Goal: Information Seeking & Learning: Find specific fact

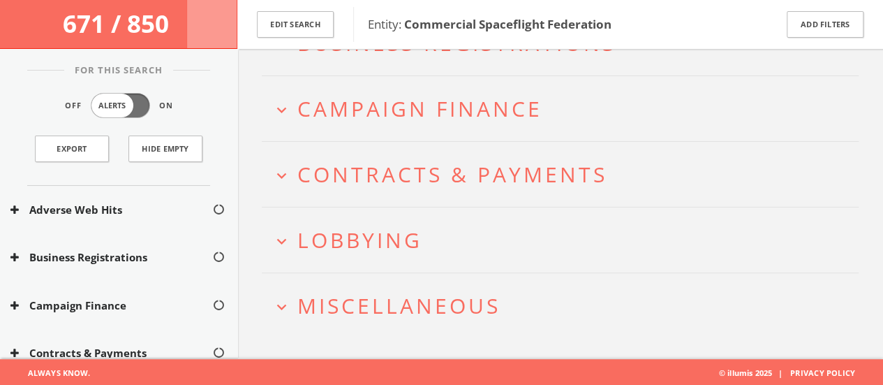
click at [311, 256] on h2 "expand_more Lobbying" at bounding box center [560, 239] width 597 height 65
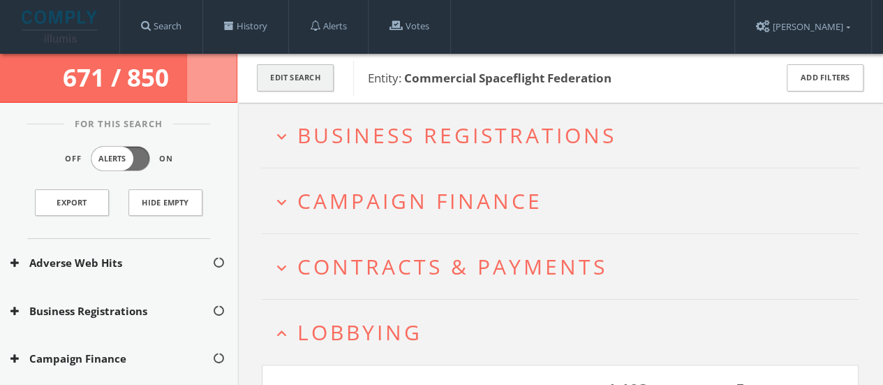
click at [286, 73] on button "Edit Search" at bounding box center [295, 77] width 77 height 27
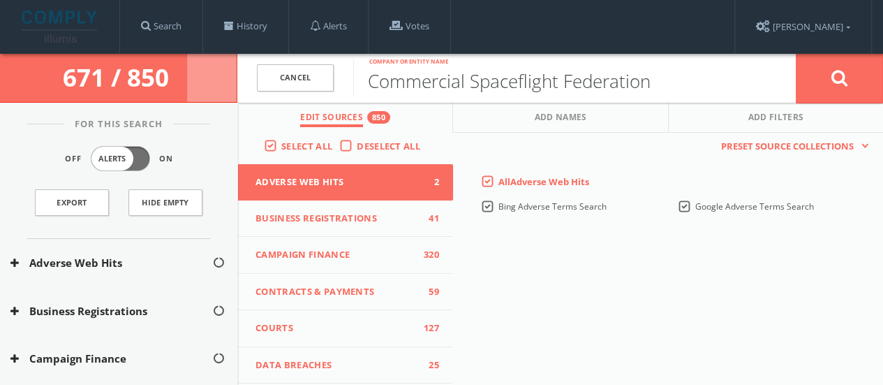
drag, startPoint x: 696, startPoint y: 85, endPoint x: 346, endPoint y: 75, distance: 349.3
click at [346, 75] on form "Cancel Commercial Spaceflight Federation Company or entity name Cancel" at bounding box center [560, 78] width 646 height 49
type input "[PERSON_NAME]"
click at [796, 53] on button at bounding box center [839, 78] width 87 height 50
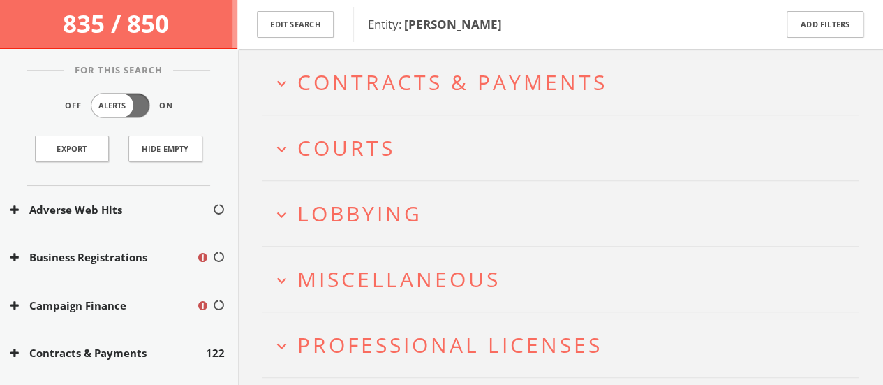
click at [338, 205] on span "Lobbying" at bounding box center [360, 213] width 125 height 29
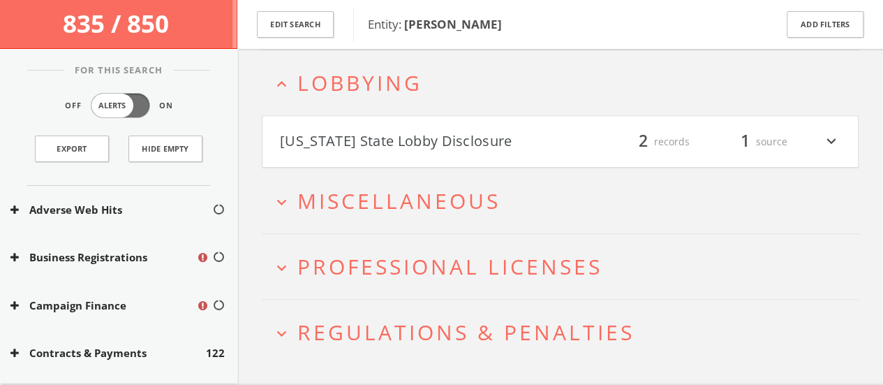
click at [344, 136] on button "Arizona State Lobby Disclosure" at bounding box center [420, 142] width 281 height 24
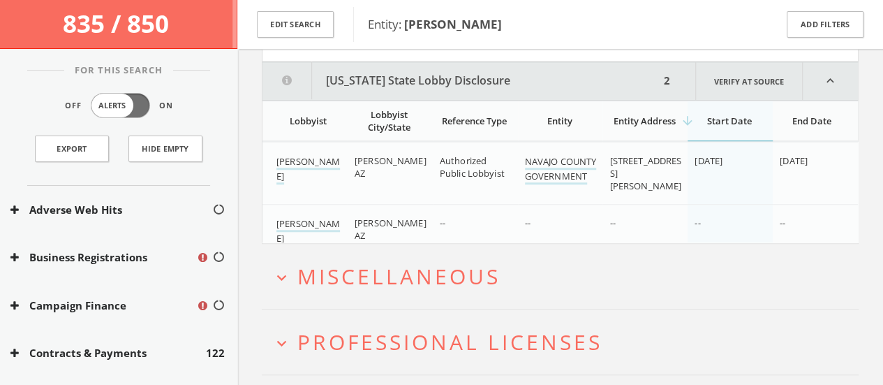
scroll to position [504, 0]
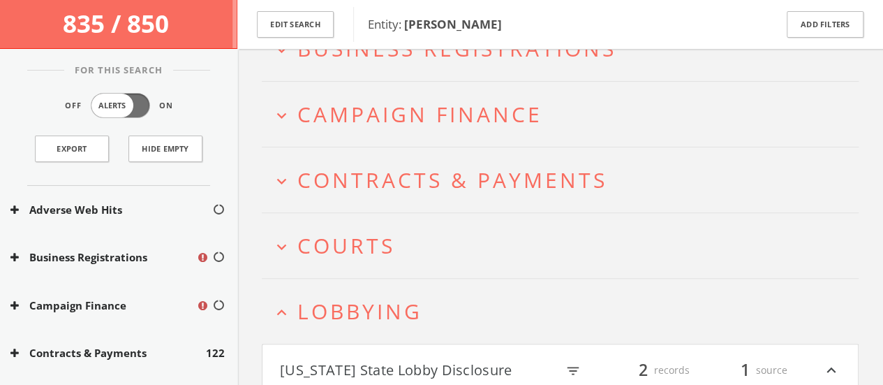
click at [294, 237] on button "expand_more Courts" at bounding box center [565, 245] width 587 height 23
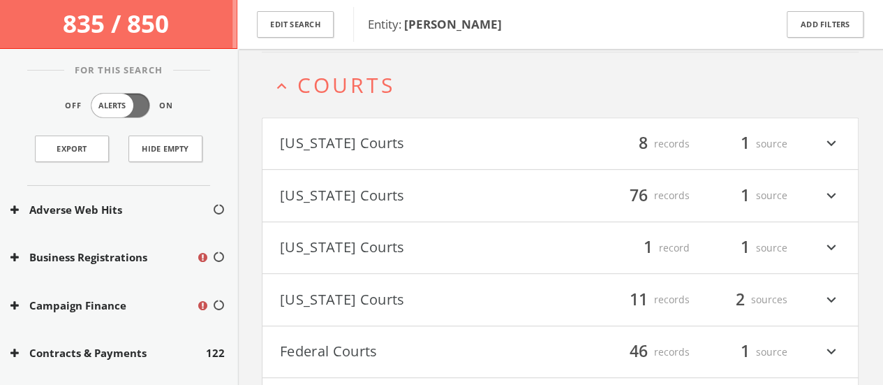
scroll to position [322, 0]
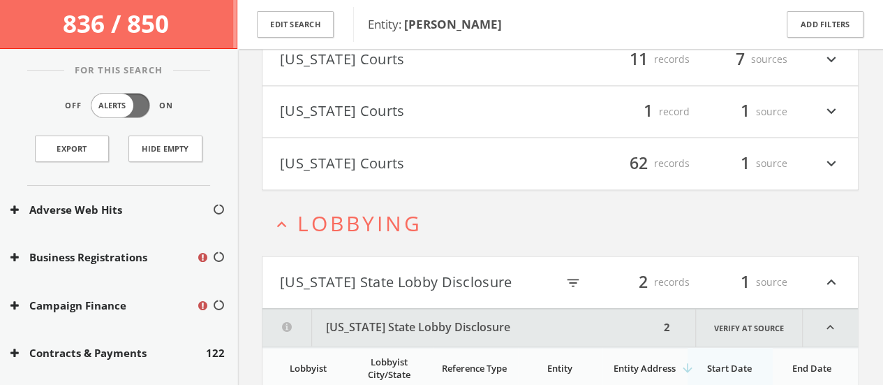
click at [312, 161] on button "Wisconsin Courts" at bounding box center [420, 164] width 281 height 24
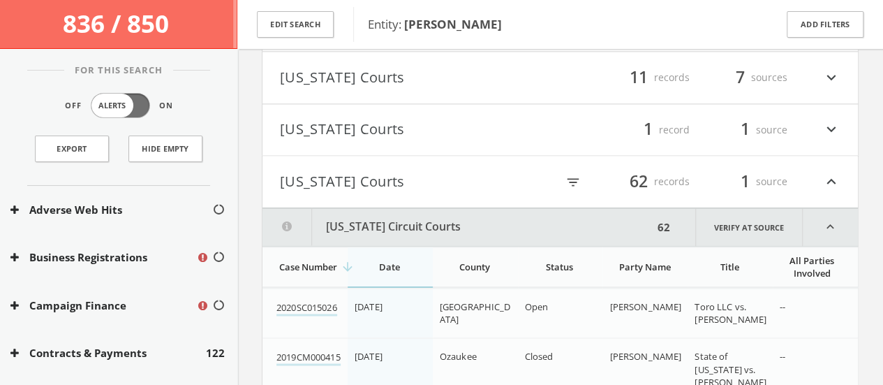
scroll to position [959, 0]
click at [311, 174] on button "Wisconsin Courts" at bounding box center [418, 181] width 277 height 24
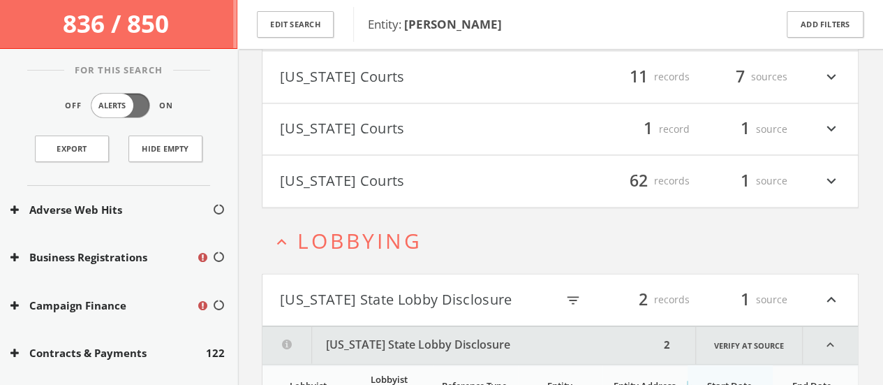
click at [330, 125] on button "Washington Courts" at bounding box center [420, 129] width 281 height 24
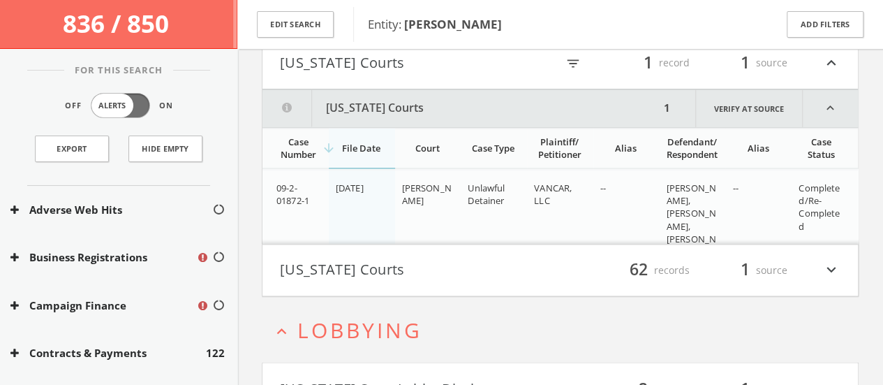
scroll to position [998, 0]
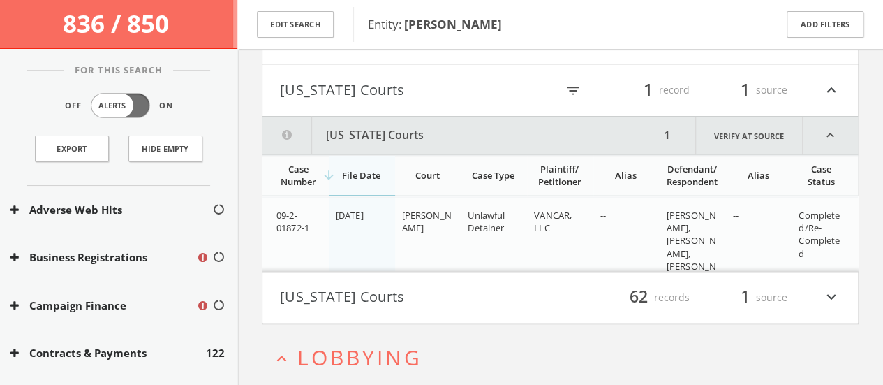
click at [334, 78] on button "Washington Courts" at bounding box center [418, 90] width 277 height 24
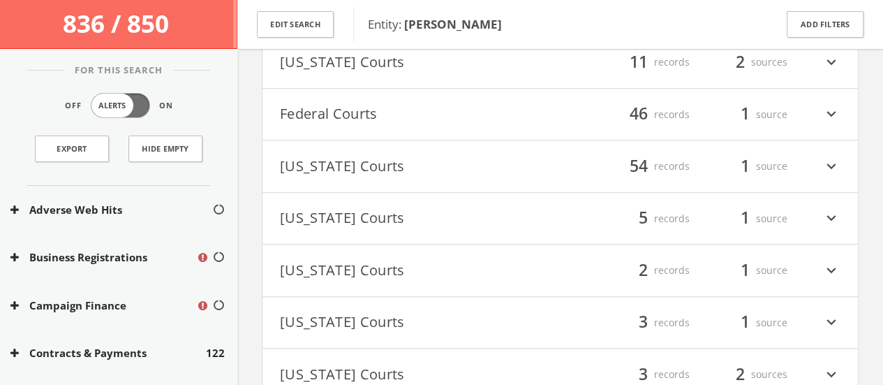
scroll to position [522, 0]
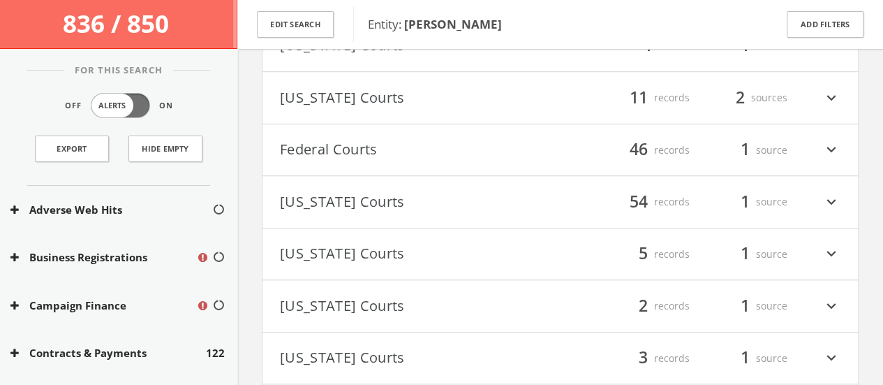
click at [277, 152] on h4 "Federal Courts filter_list 46 records 1 source expand_more" at bounding box center [561, 150] width 596 height 52
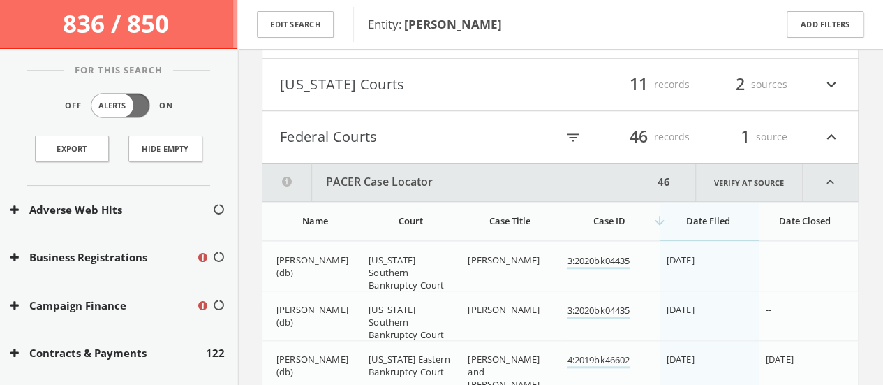
scroll to position [529, 0]
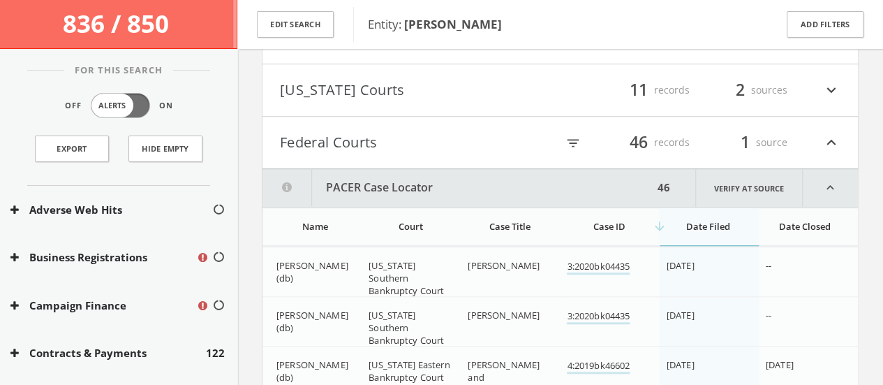
click at [292, 131] on button "Federal Courts" at bounding box center [418, 143] width 277 height 24
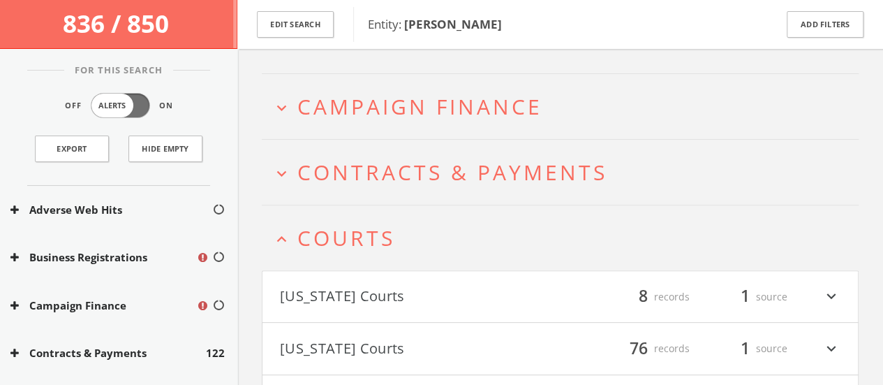
scroll to position [166, 0]
click at [334, 231] on span "Courts" at bounding box center [347, 238] width 98 height 29
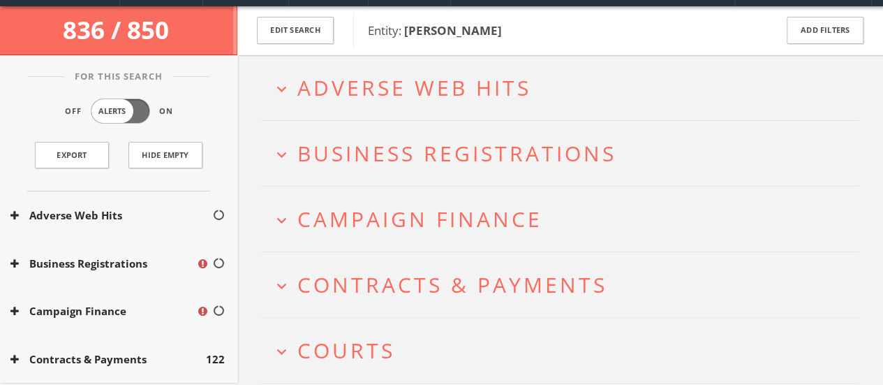
scroll to position [43, 0]
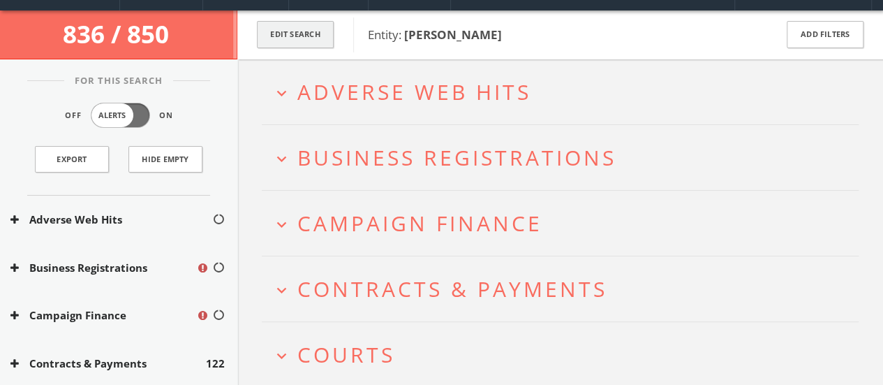
click at [309, 42] on button "Edit Search" at bounding box center [295, 34] width 77 height 27
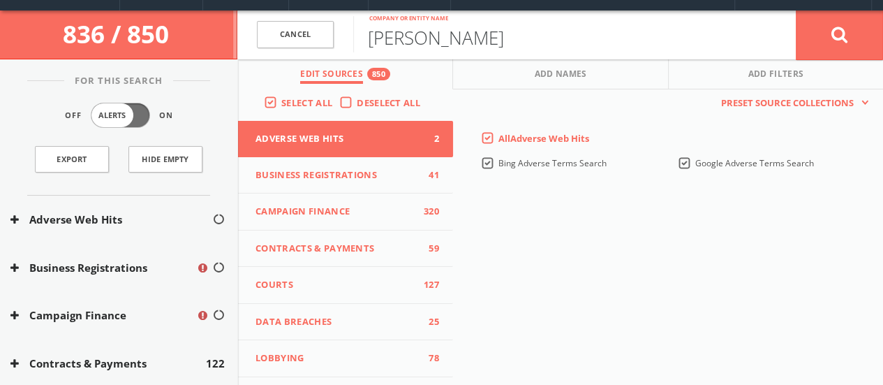
drag, startPoint x: 475, startPoint y: 41, endPoint x: 237, endPoint y: 30, distance: 237.7
click at [237, 30] on form "Cancel Alicia Brown Company or entity name Cancel" at bounding box center [560, 34] width 646 height 49
type input "C"
click at [609, 318] on div "This creates a new collection with the currently selected sources. Preset Sourc…" at bounding box center [668, 324] width 430 height 471
click at [467, 26] on input "text" at bounding box center [574, 34] width 443 height 36
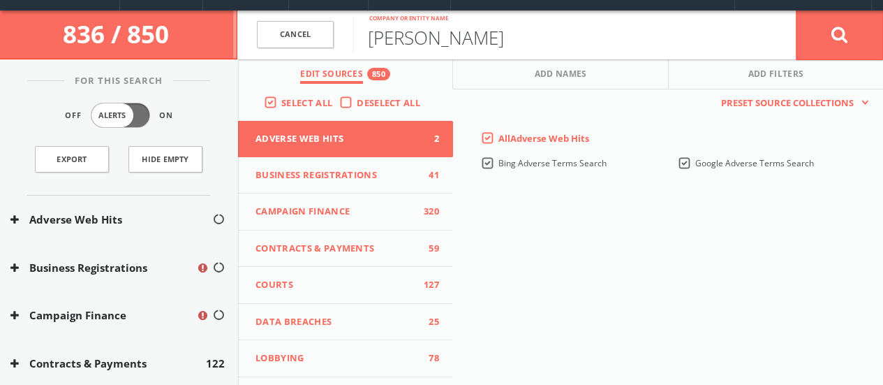
type input "Dave Cavossa"
click at [796, 10] on button at bounding box center [839, 35] width 87 height 50
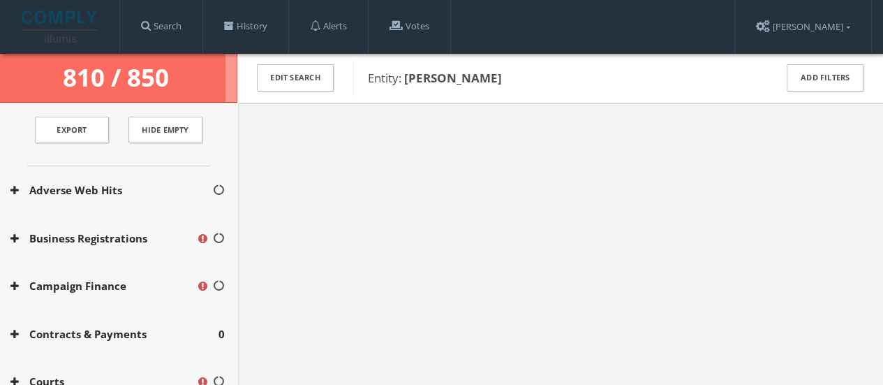
scroll to position [59, 0]
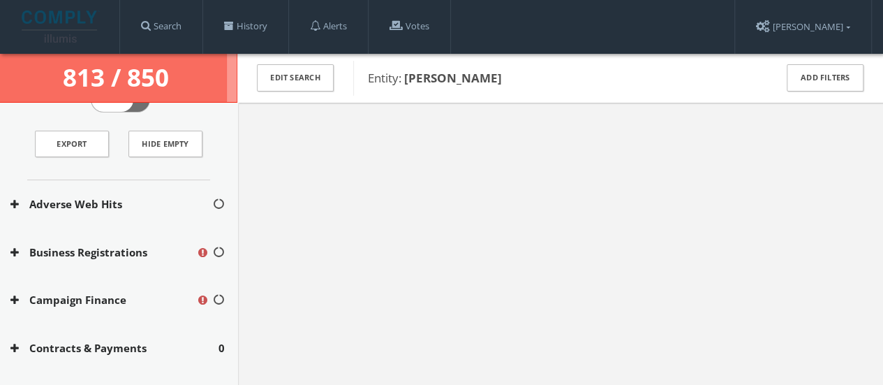
scroll to position [43, 0]
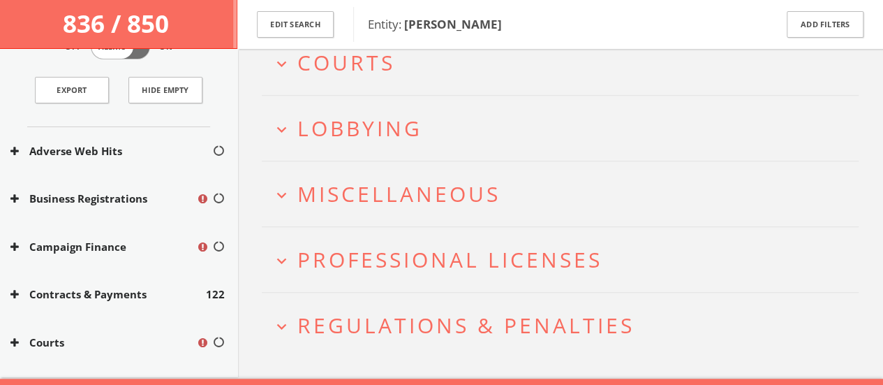
click at [311, 131] on span "Lobbying" at bounding box center [360, 128] width 125 height 29
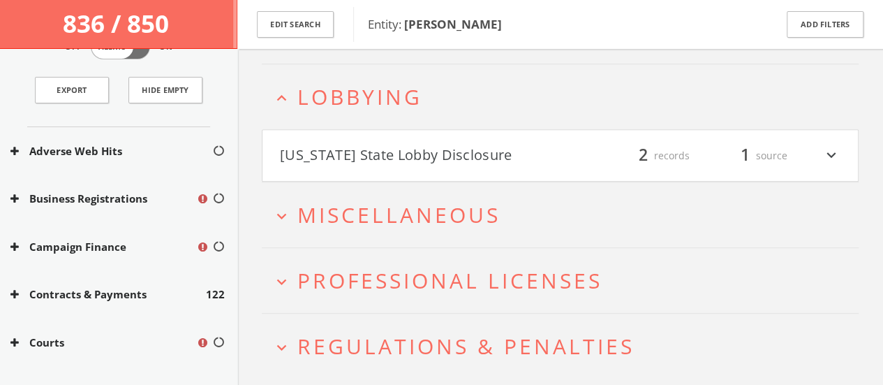
click at [327, 160] on button "Arizona State Lobby Disclosure" at bounding box center [420, 156] width 281 height 24
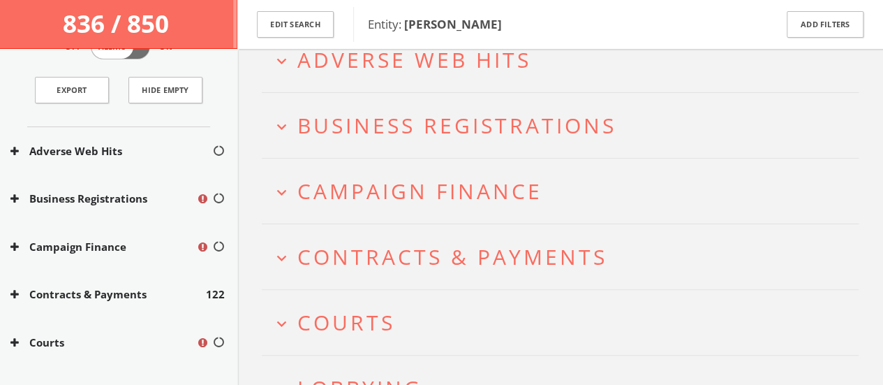
click at [300, 174] on h2 "expand_more Campaign Finance" at bounding box center [560, 191] width 597 height 65
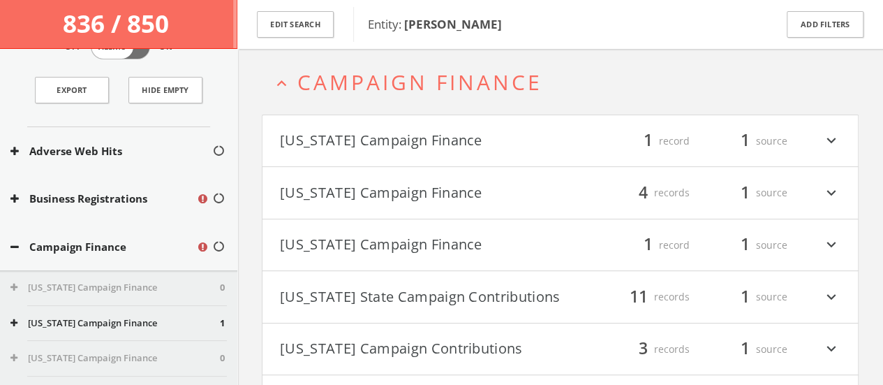
click at [300, 126] on h4 "Alaska Campaign Finance filter_list 1 record 1 source expand_more" at bounding box center [561, 141] width 596 height 52
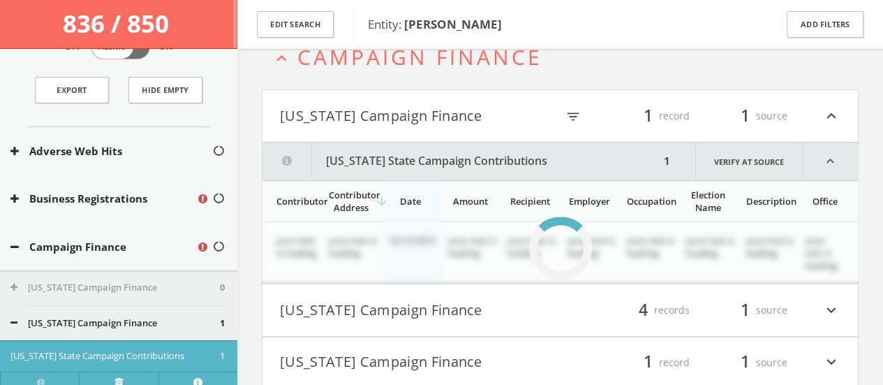
scroll to position [325, 0]
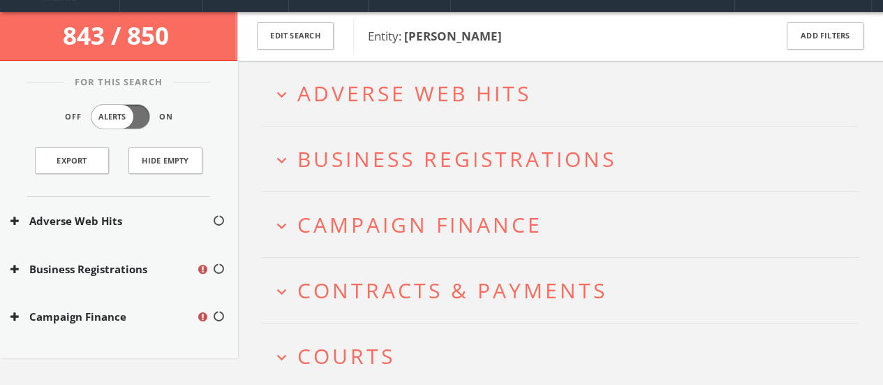
click at [346, 215] on span "Campaign Finance" at bounding box center [420, 224] width 245 height 29
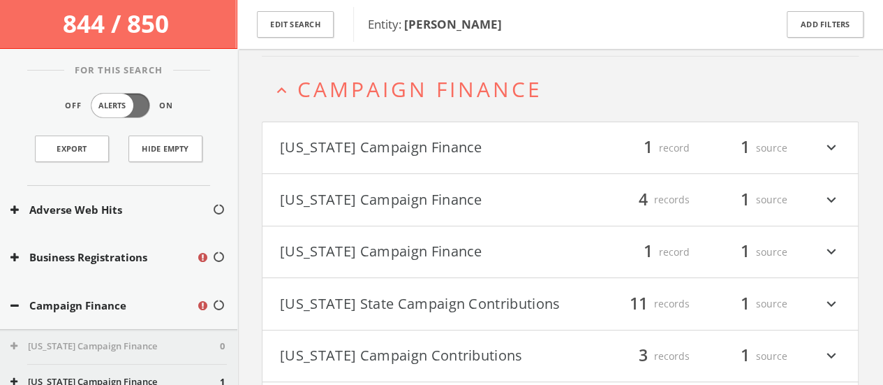
click at [363, 153] on button "[US_STATE] Campaign Finance" at bounding box center [420, 148] width 281 height 24
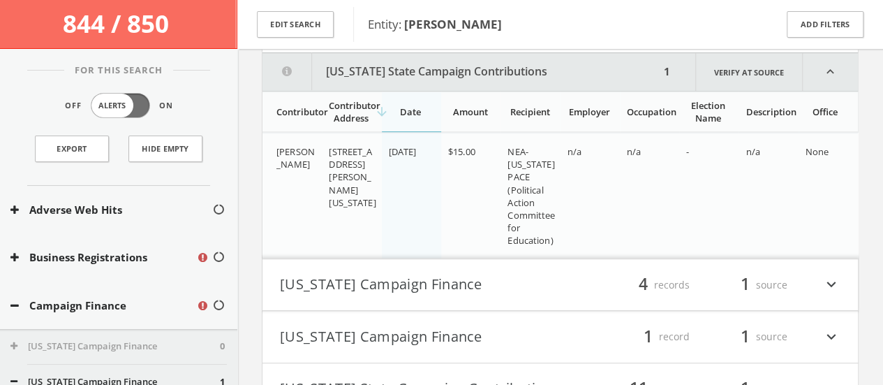
scroll to position [308, 0]
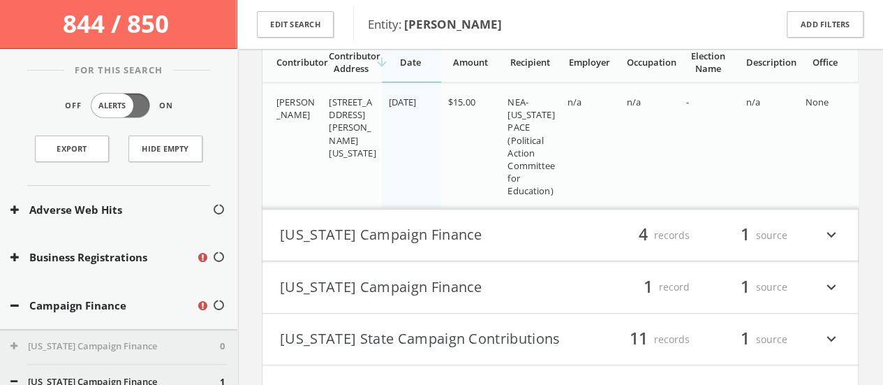
click at [290, 232] on button "[US_STATE] Campaign Finance" at bounding box center [420, 235] width 281 height 24
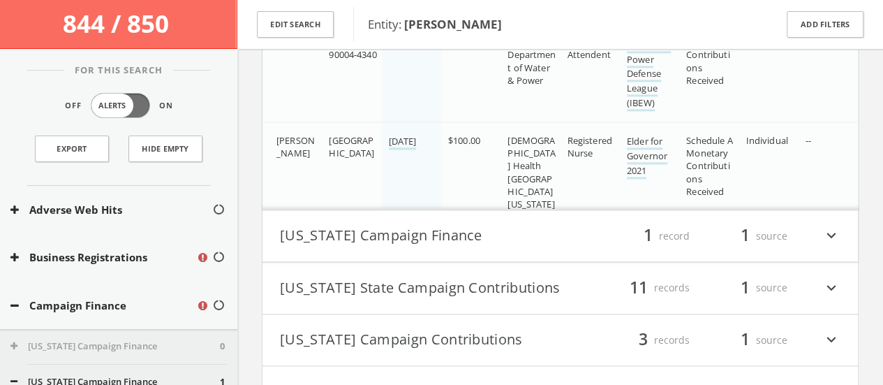
click at [291, 234] on button "[US_STATE] Campaign Finance" at bounding box center [420, 236] width 281 height 24
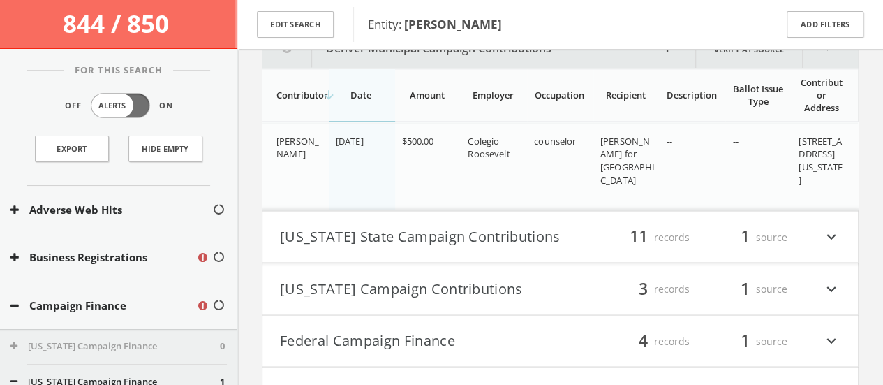
click at [291, 228] on button "[US_STATE] State Campaign Contributions" at bounding box center [420, 237] width 281 height 24
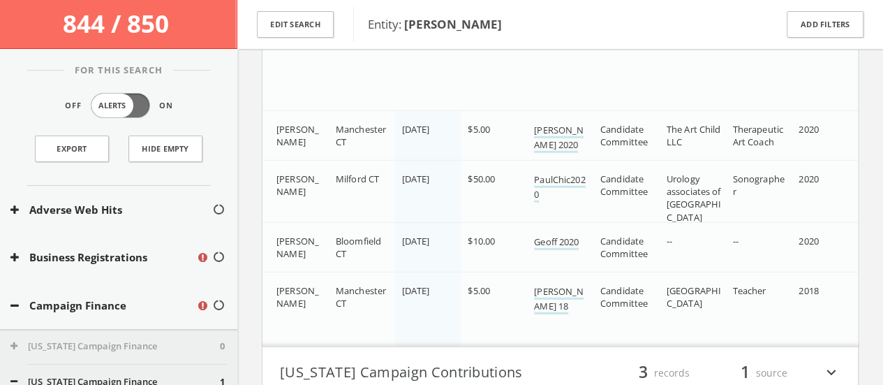
scroll to position [2036, 0]
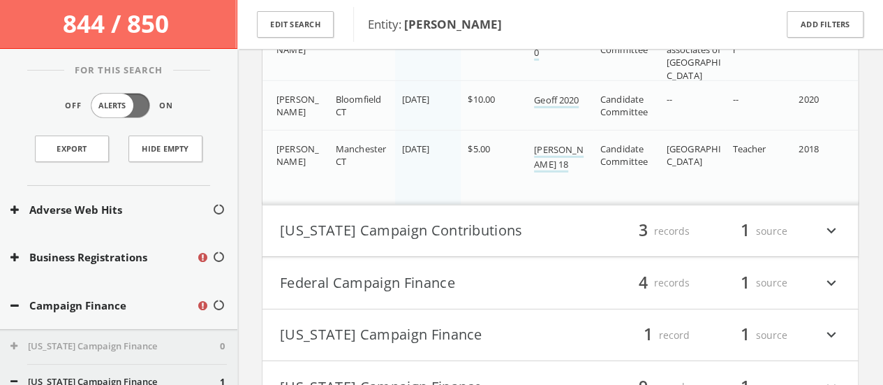
click at [303, 243] on button "[US_STATE] Campaign Contributions" at bounding box center [420, 231] width 281 height 24
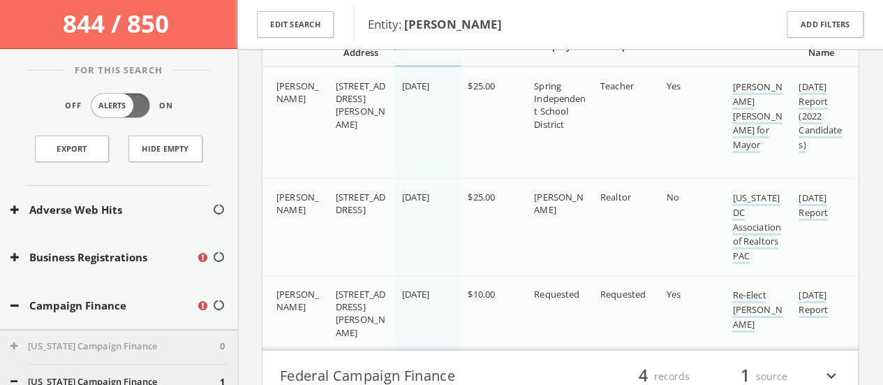
scroll to position [2307, 0]
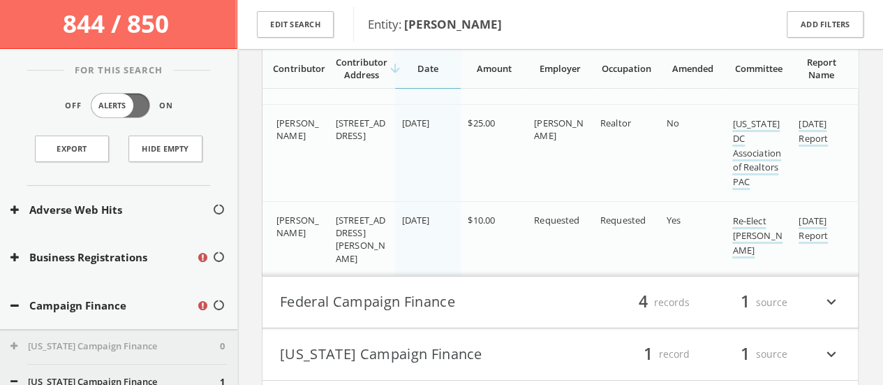
click at [279, 288] on h4 "Federal Campaign Finance filter_list 4 records 1 source expand_more" at bounding box center [561, 303] width 596 height 52
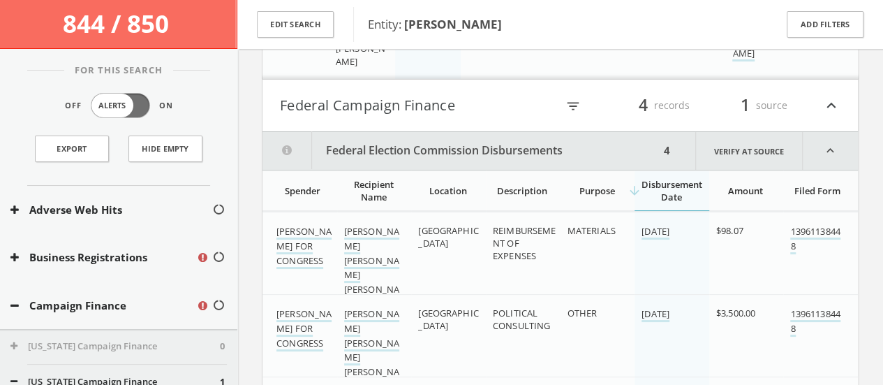
scroll to position [2576, 0]
click at [366, 125] on h4 "Federal Campaign Finance filter_list 4 records 1 source expand_less" at bounding box center [561, 107] width 596 height 52
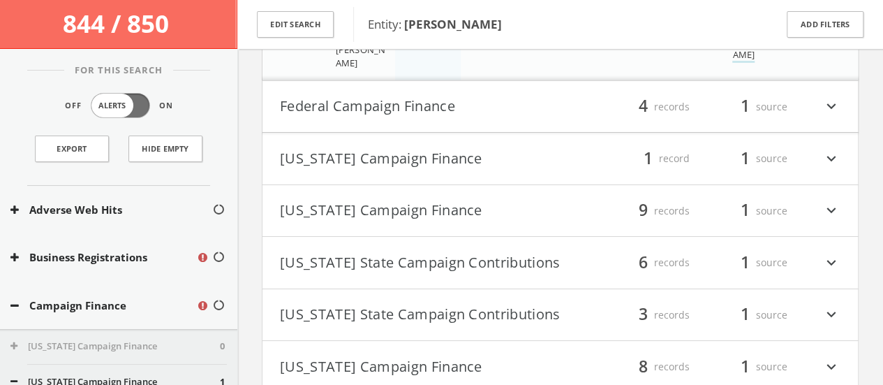
click at [339, 161] on button "[US_STATE] Campaign Finance" at bounding box center [420, 159] width 281 height 24
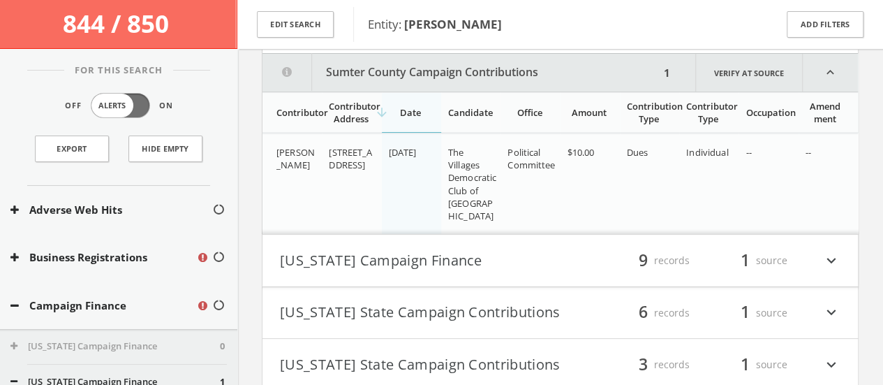
scroll to position [2712, 0]
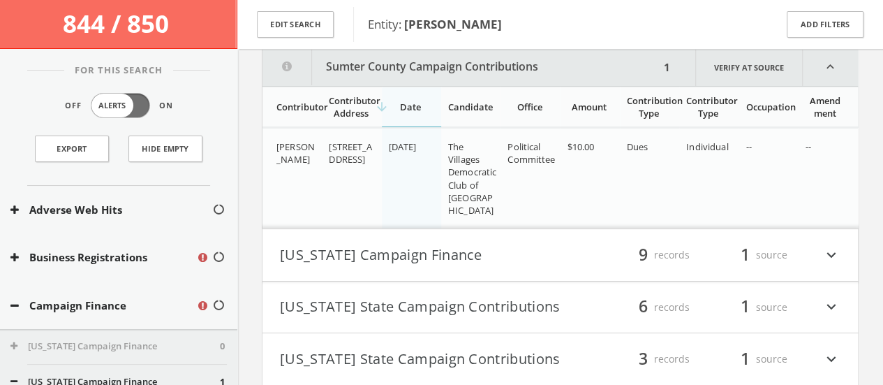
click at [385, 258] on button "[US_STATE] Campaign Finance" at bounding box center [420, 255] width 281 height 24
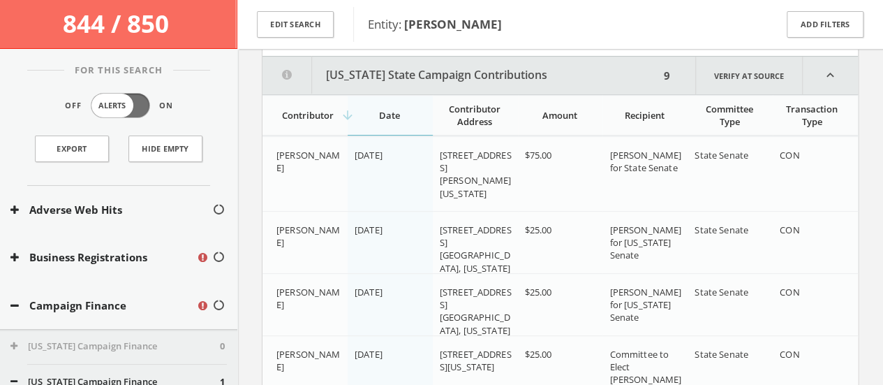
scroll to position [2945, 0]
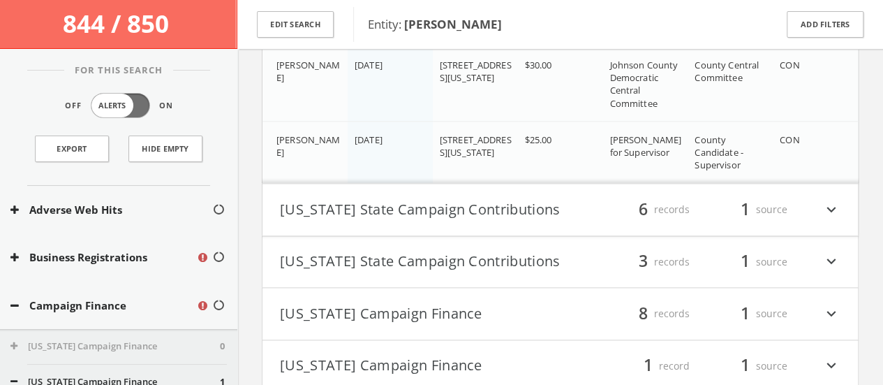
click at [355, 219] on button "[US_STATE] State Campaign Contributions" at bounding box center [420, 210] width 281 height 24
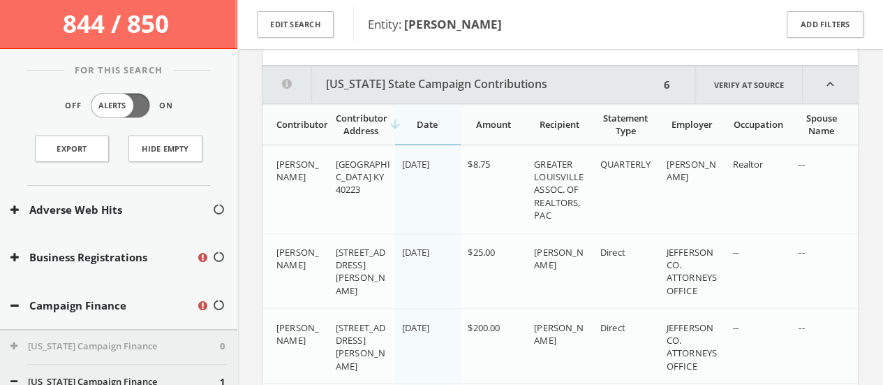
scroll to position [3661, 0]
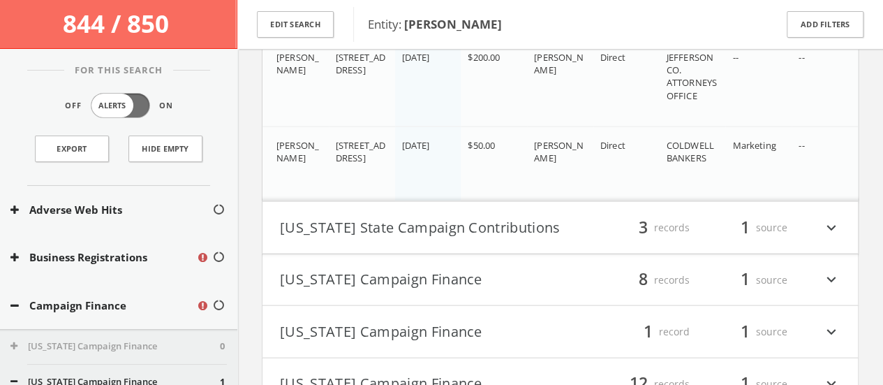
click at [341, 233] on h4 "[US_STATE] State Campaign Contributions filter_list 3 records 1 source expand_m…" at bounding box center [561, 228] width 596 height 52
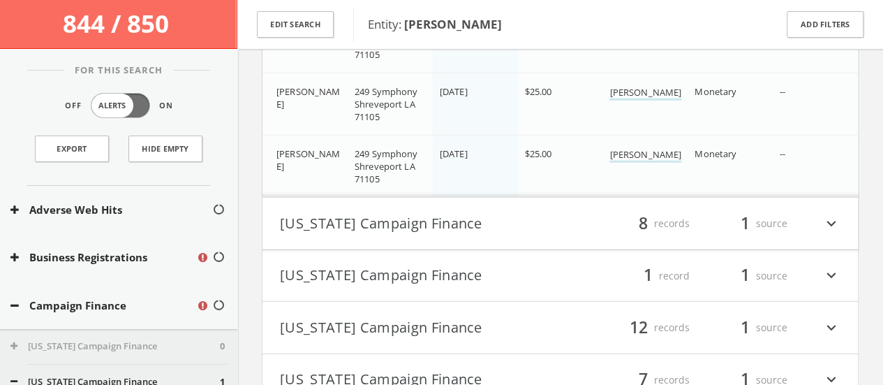
click at [338, 212] on button "[US_STATE] Campaign Finance" at bounding box center [420, 224] width 281 height 24
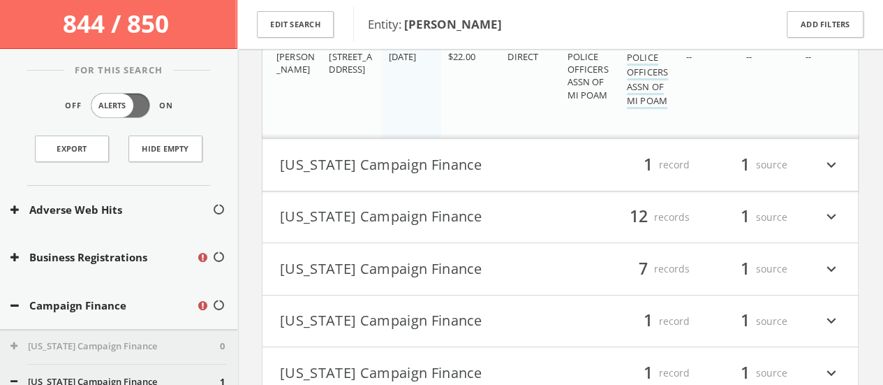
scroll to position [5558, 0]
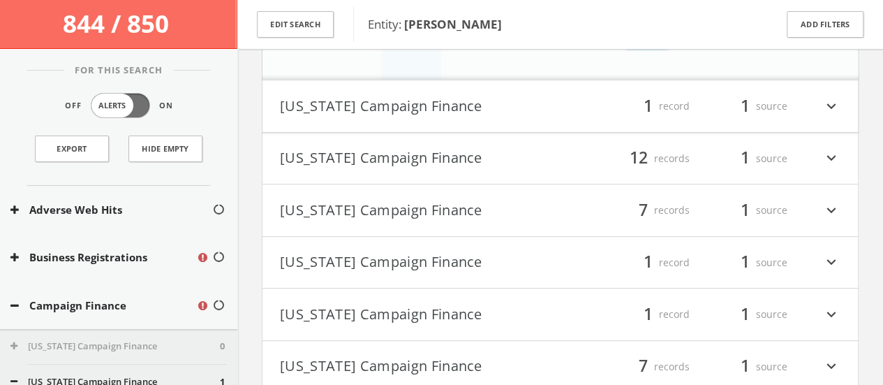
click at [355, 95] on button "[US_STATE] Campaign Finance" at bounding box center [420, 106] width 281 height 24
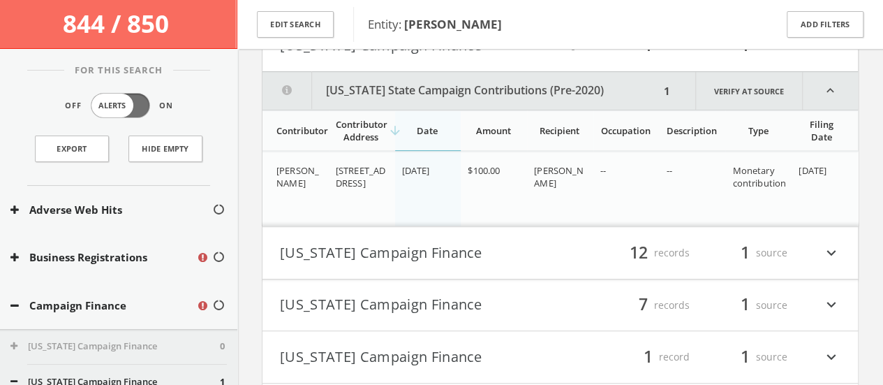
scroll to position [5623, 0]
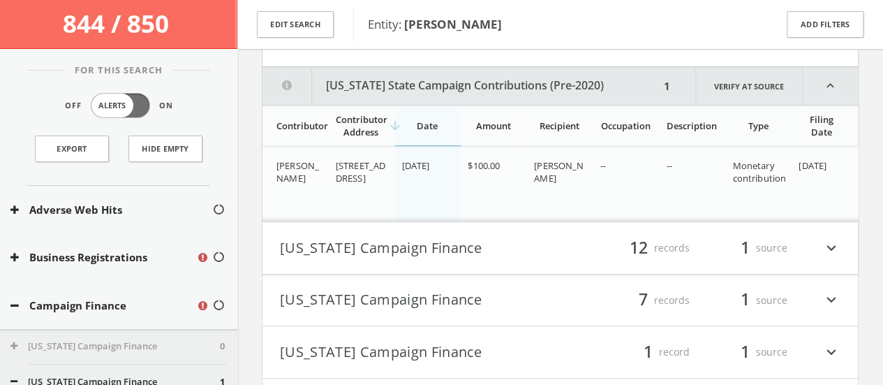
click at [374, 236] on button "[US_STATE] Campaign Finance" at bounding box center [420, 248] width 281 height 24
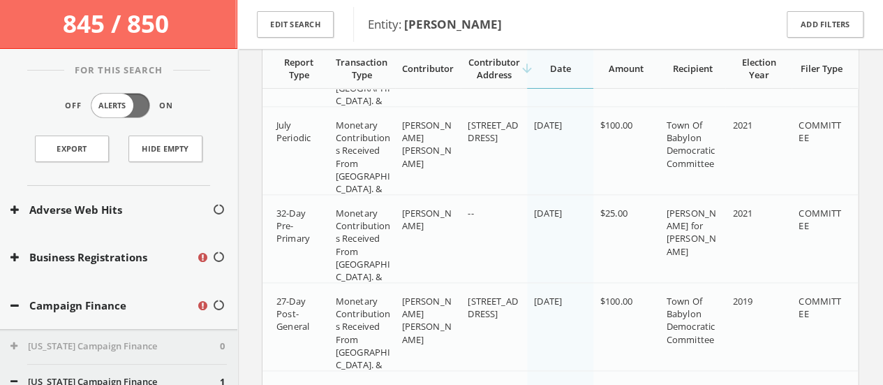
scroll to position [6136, 0]
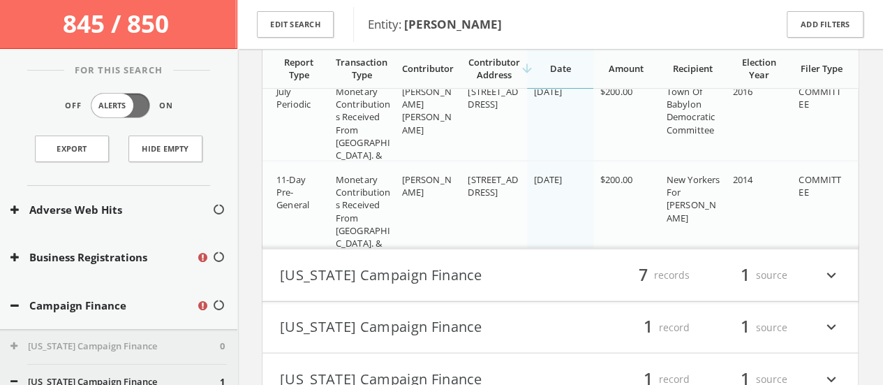
click at [377, 263] on button "[US_STATE] Campaign Finance" at bounding box center [420, 275] width 281 height 24
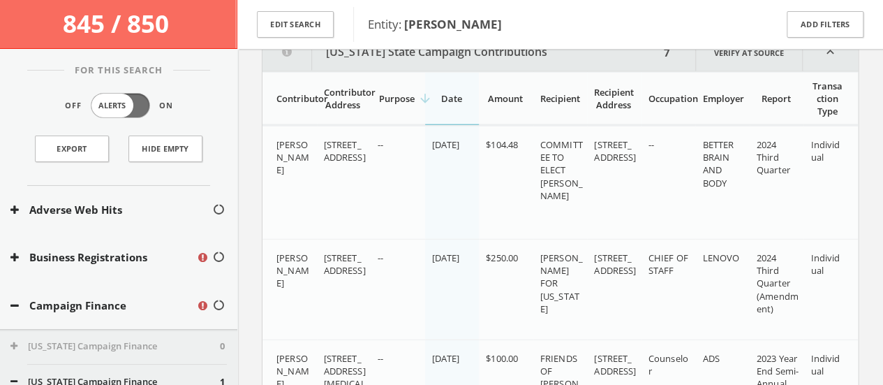
scroll to position [7017, 0]
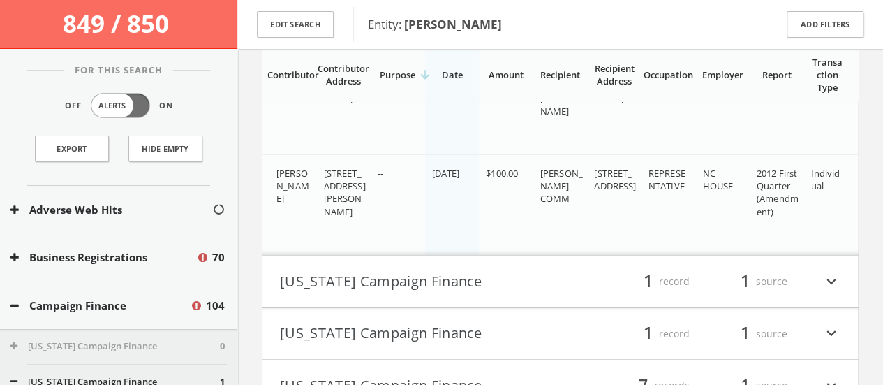
click at [404, 270] on button "[US_STATE] Campaign Finance" at bounding box center [420, 282] width 281 height 24
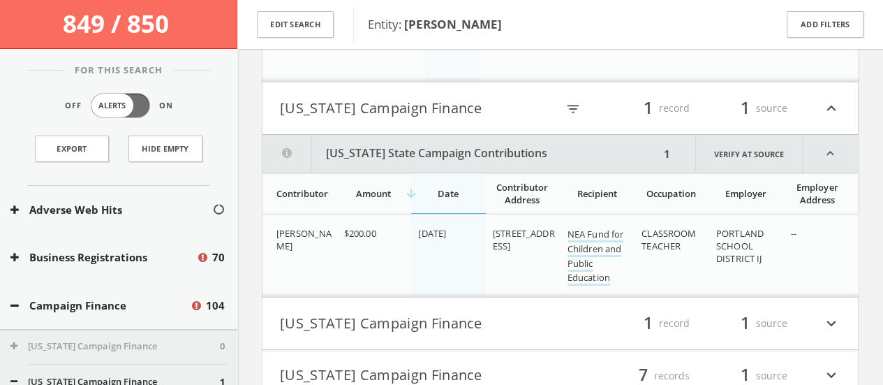
scroll to position [7762, 0]
click at [385, 320] on h4 "[US_STATE] Campaign Finance filter_list 1 record 1 source expand_more" at bounding box center [561, 324] width 596 height 52
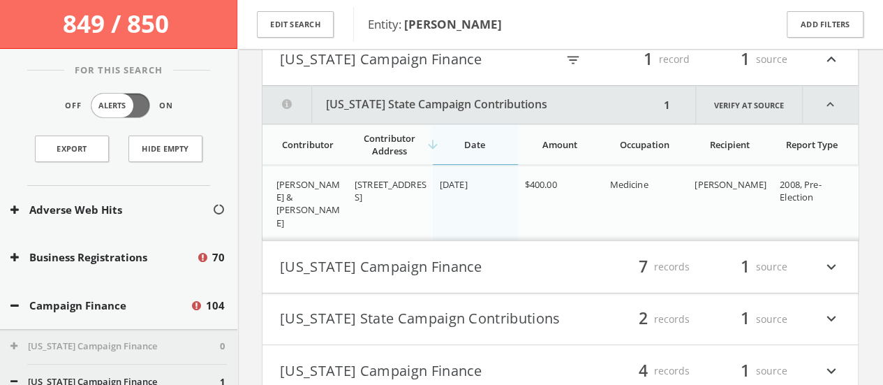
scroll to position [8042, 0]
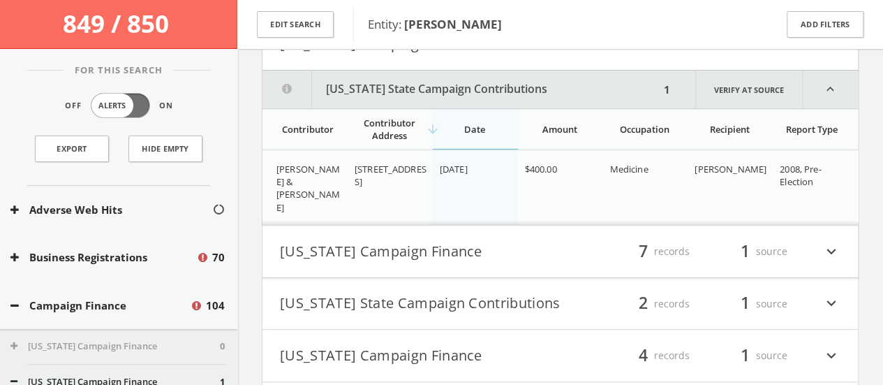
click at [413, 240] on button "[US_STATE] Campaign Finance" at bounding box center [420, 252] width 281 height 24
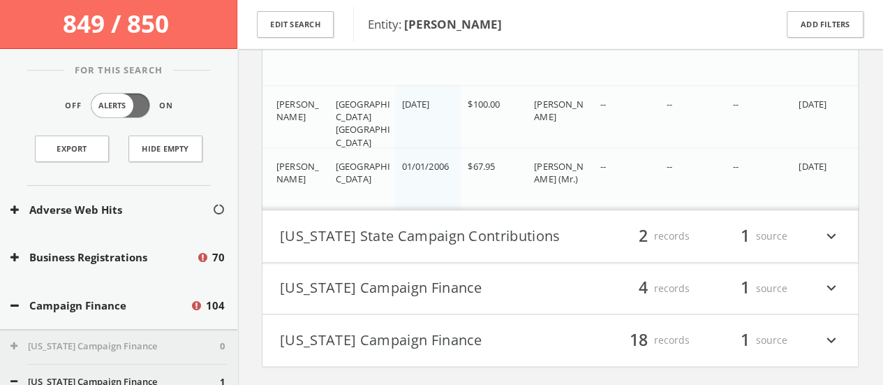
scroll to position [8832, 0]
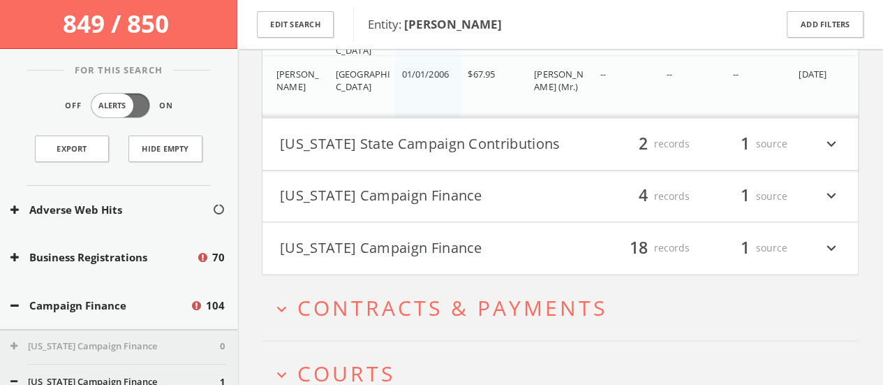
click at [397, 236] on button "[US_STATE] Campaign Finance" at bounding box center [420, 248] width 281 height 24
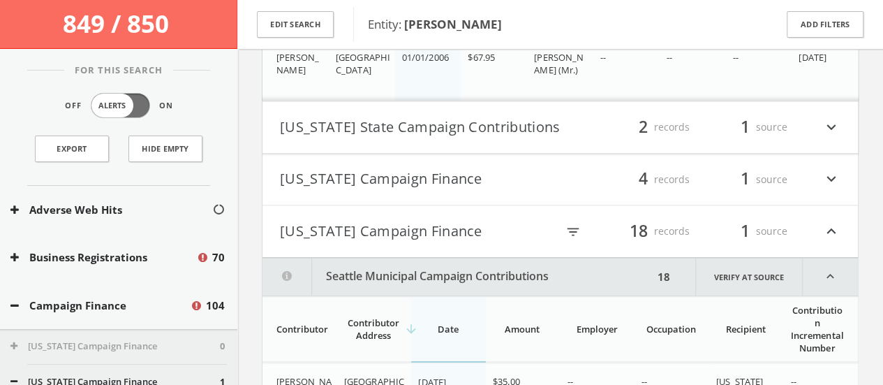
scroll to position [8847, 0]
click at [324, 169] on button "[US_STATE] Campaign Finance" at bounding box center [420, 181] width 281 height 24
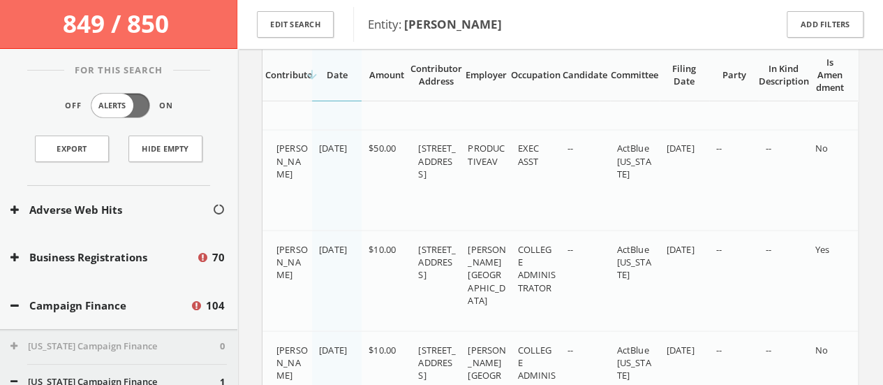
scroll to position [9119, 0]
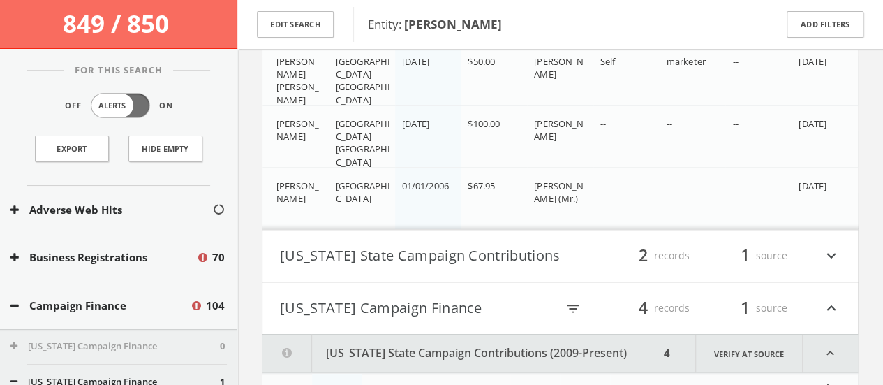
click at [299, 230] on h4 "[US_STATE] State Campaign Contributions filter_list 2 records 1 source expand_m…" at bounding box center [561, 256] width 596 height 52
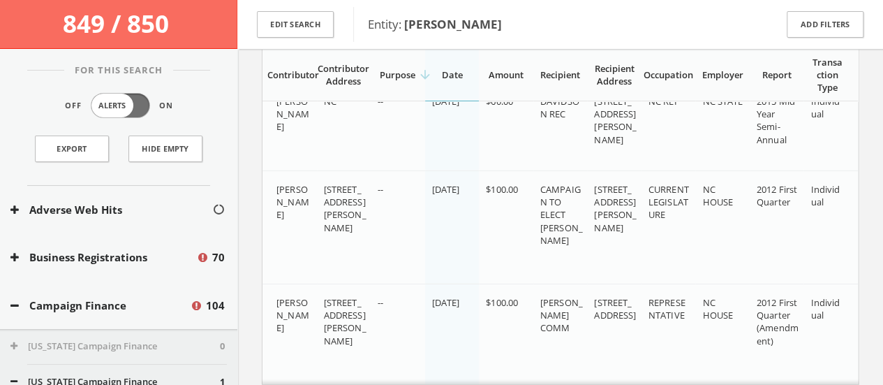
scroll to position [7456, 0]
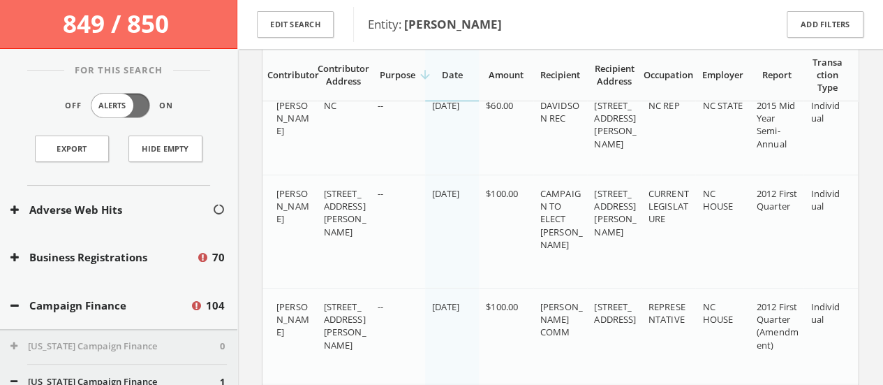
click at [543, 187] on span "CAMPAIGN TO ELECT [PERSON_NAME]" at bounding box center [562, 219] width 43 height 64
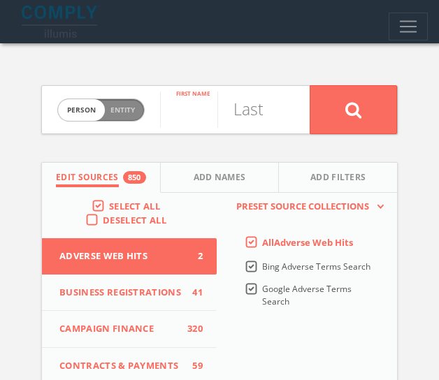
click at [189, 111] on input "text" at bounding box center [188, 109] width 57 height 36
type input "[PERSON_NAME]"
type input "Cavossa"
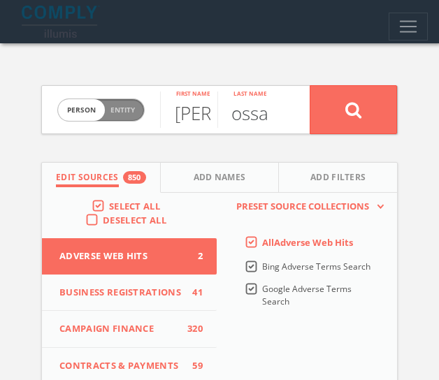
click at [309, 85] on button at bounding box center [352, 109] width 87 height 49
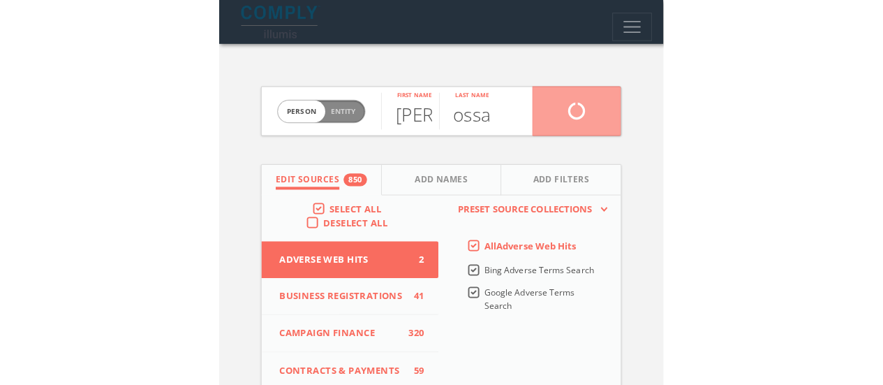
scroll to position [0, 0]
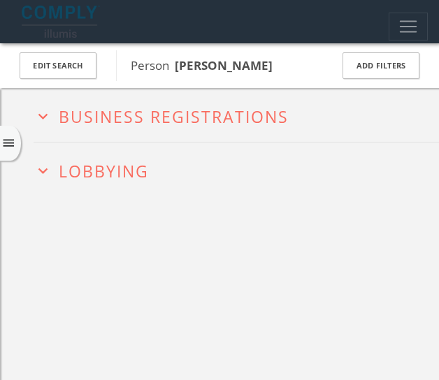
click at [236, 261] on div "expand_more Business Registrations expand_more Lobbying" at bounding box center [219, 278] width 439 height 380
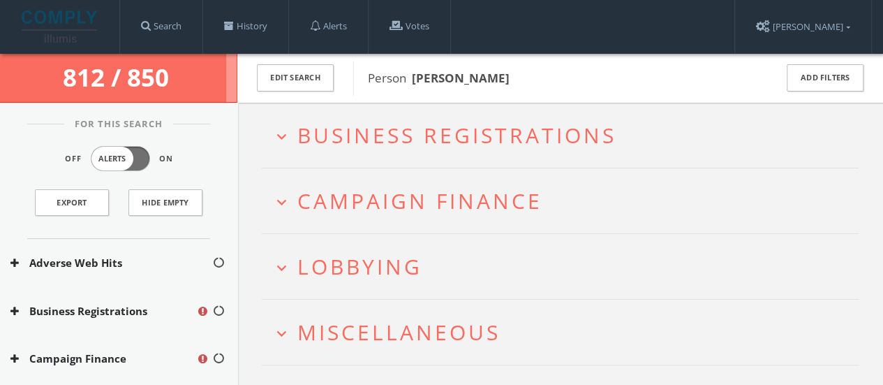
click at [310, 129] on span "Business Registrations" at bounding box center [457, 135] width 319 height 29
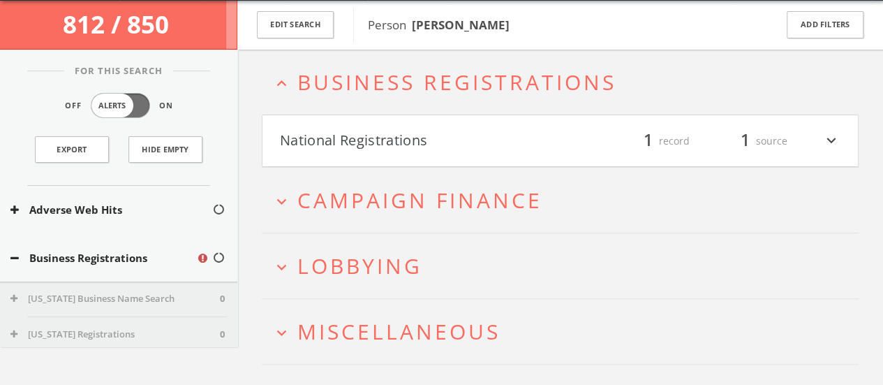
click at [323, 135] on button "National Registrations" at bounding box center [420, 141] width 281 height 24
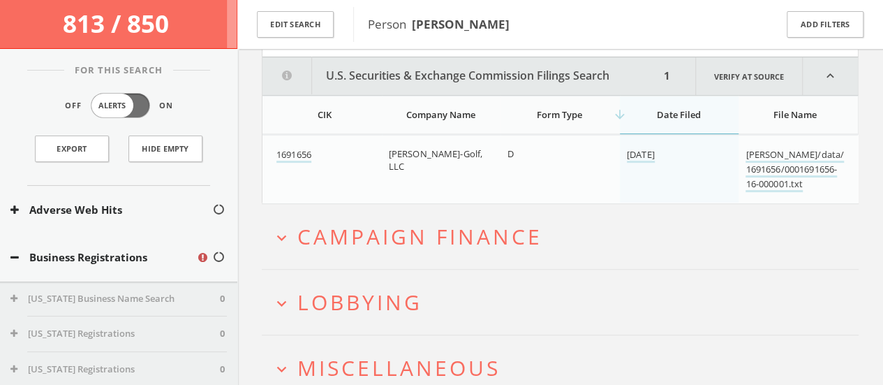
click at [352, 227] on span "Campaign Finance" at bounding box center [420, 236] width 245 height 29
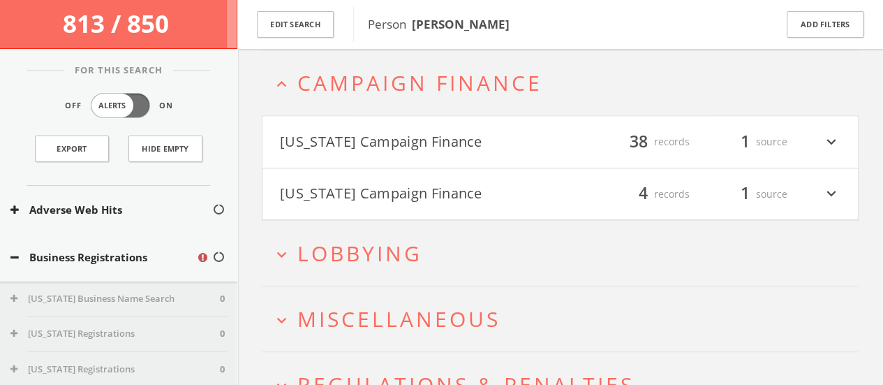
click at [307, 147] on button "[US_STATE] Campaign Finance" at bounding box center [420, 142] width 281 height 24
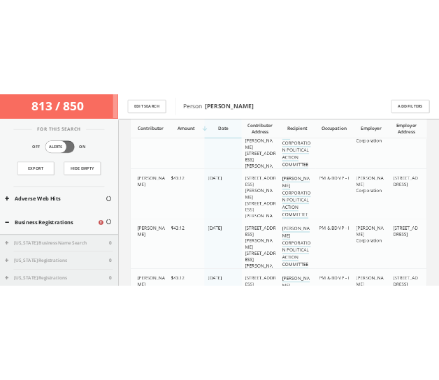
scroll to position [3122, 0]
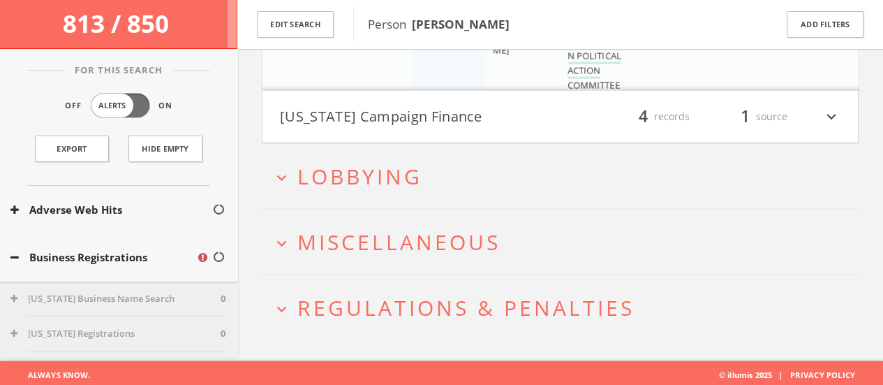
click at [353, 175] on span "Lobbying" at bounding box center [360, 176] width 125 height 29
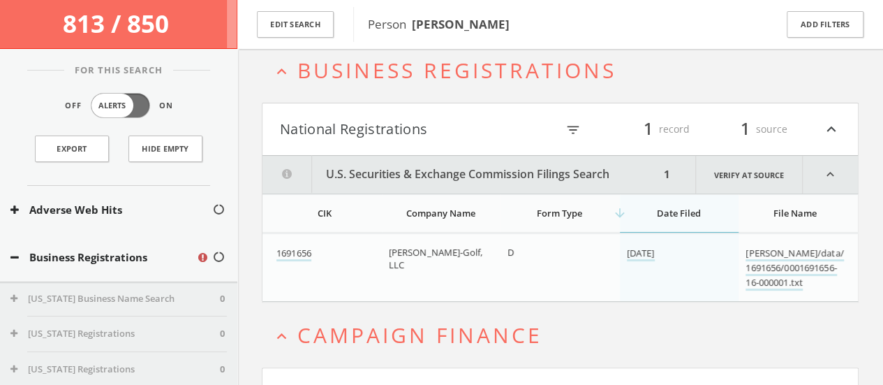
scroll to position [0, 0]
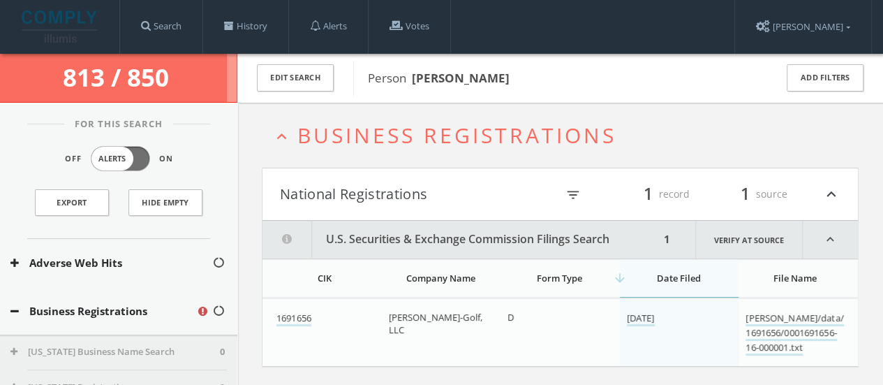
click at [448, 206] on h4 "National Registrations filter_list 1 record 1 source expand_less" at bounding box center [561, 194] width 596 height 52
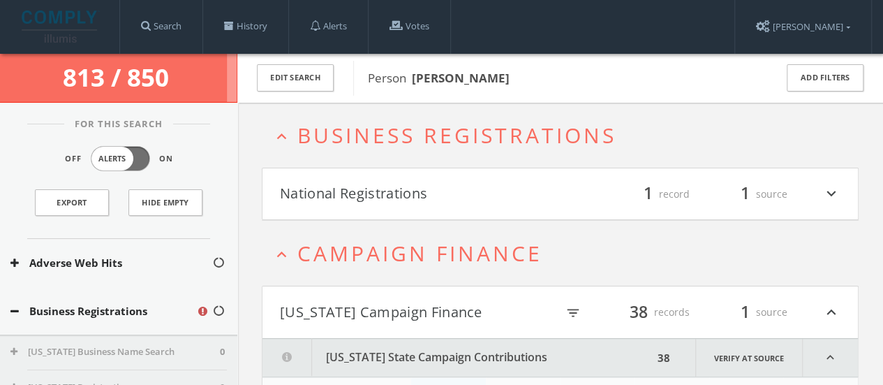
click at [286, 136] on icon "expand_less" at bounding box center [281, 136] width 19 height 19
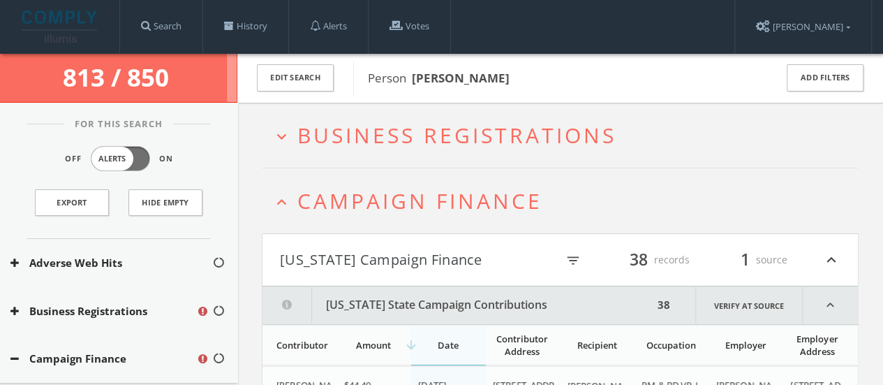
click at [306, 192] on span "Campaign Finance" at bounding box center [420, 200] width 245 height 29
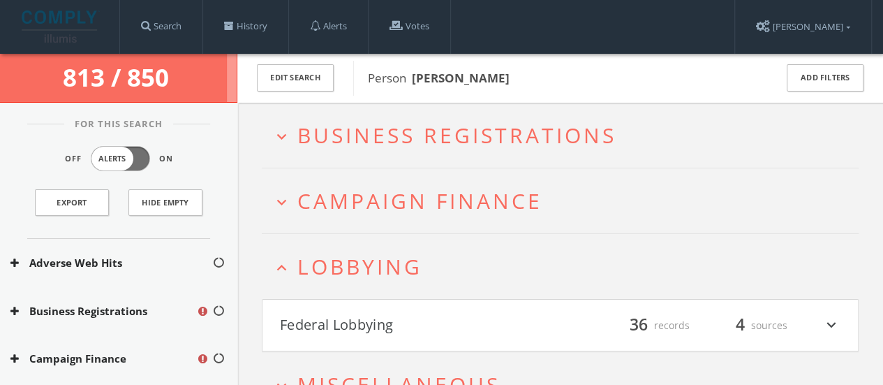
click at [307, 265] on span "Lobbying" at bounding box center [360, 266] width 125 height 29
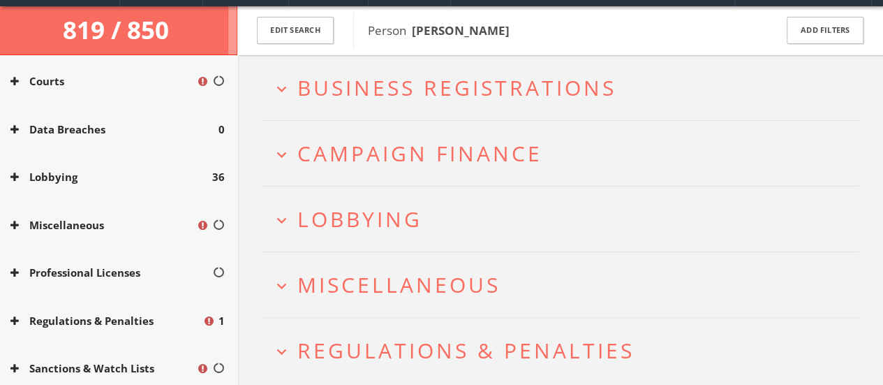
scroll to position [50, 0]
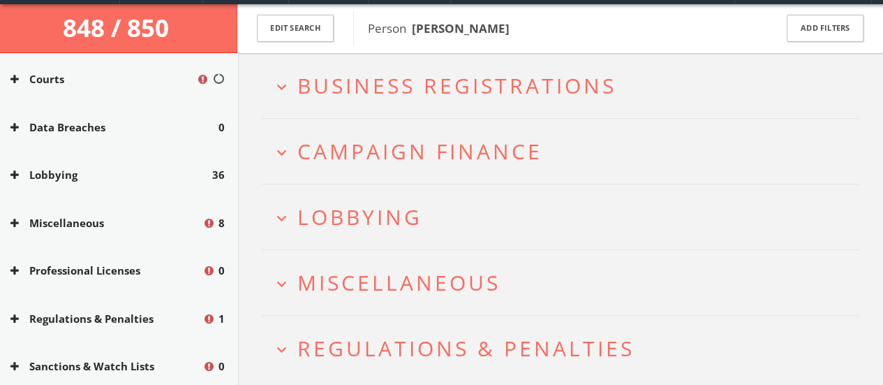
click at [426, 201] on h2 "expand_more Lobbying" at bounding box center [560, 216] width 597 height 65
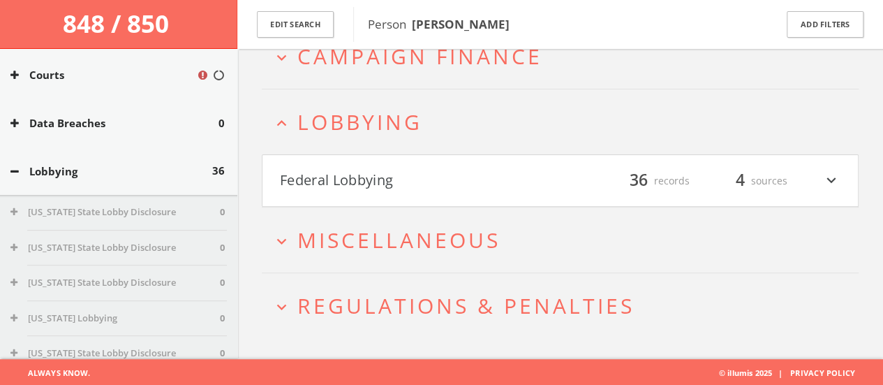
click at [362, 114] on span "Lobbying" at bounding box center [360, 122] width 125 height 29
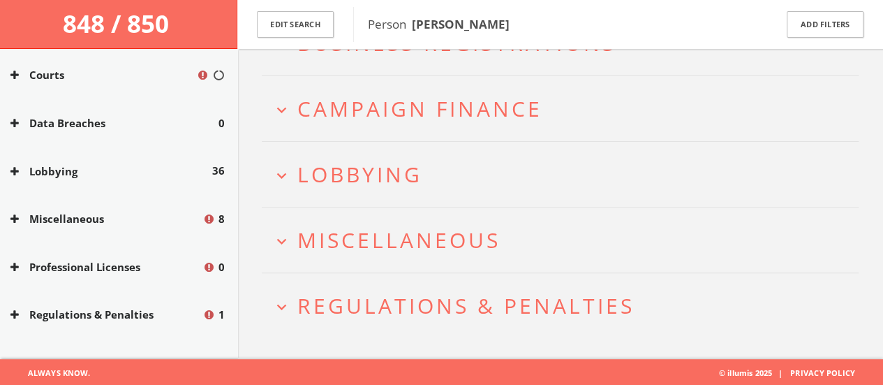
click at [375, 106] on span "Campaign Finance" at bounding box center [420, 108] width 245 height 29
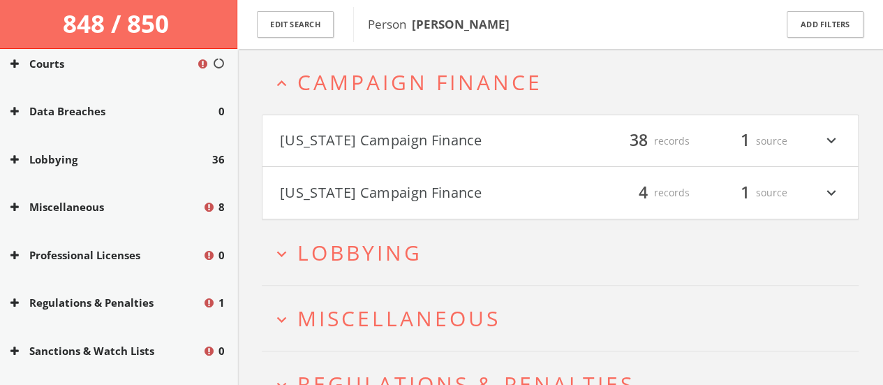
click at [347, 139] on button "[US_STATE] Campaign Finance" at bounding box center [420, 141] width 281 height 24
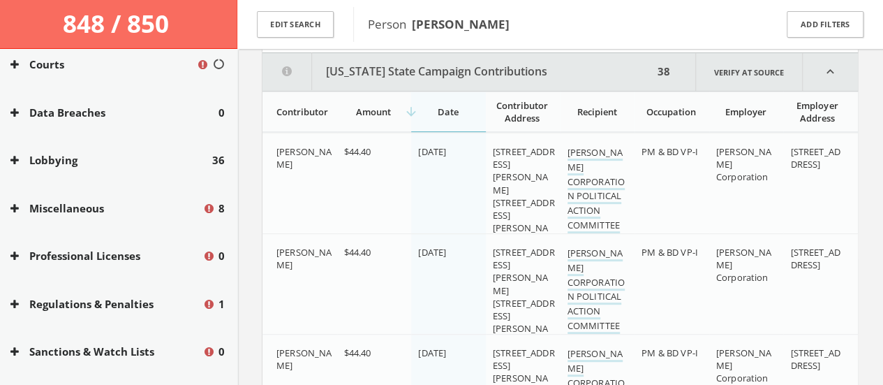
scroll to position [242, 0]
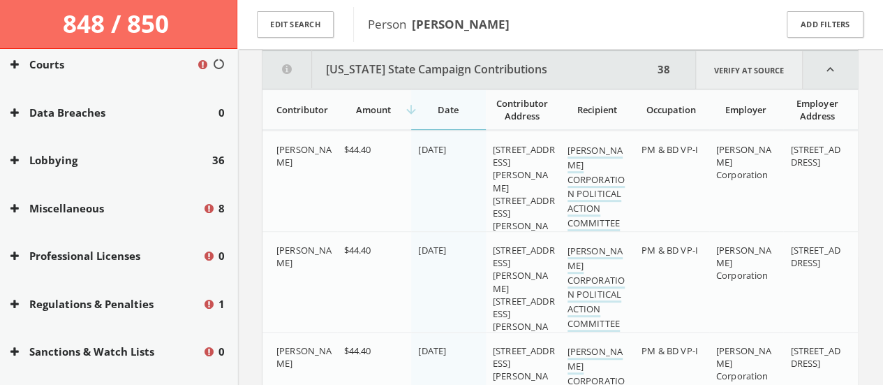
click at [448, 67] on link "Verify at source" at bounding box center [750, 70] width 108 height 38
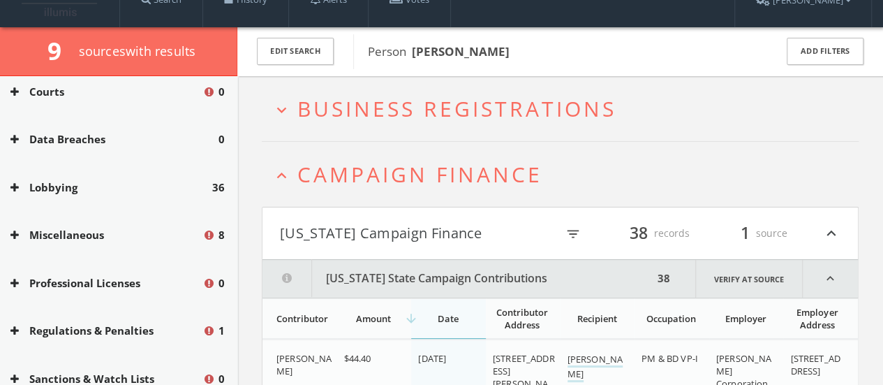
scroll to position [0, 0]
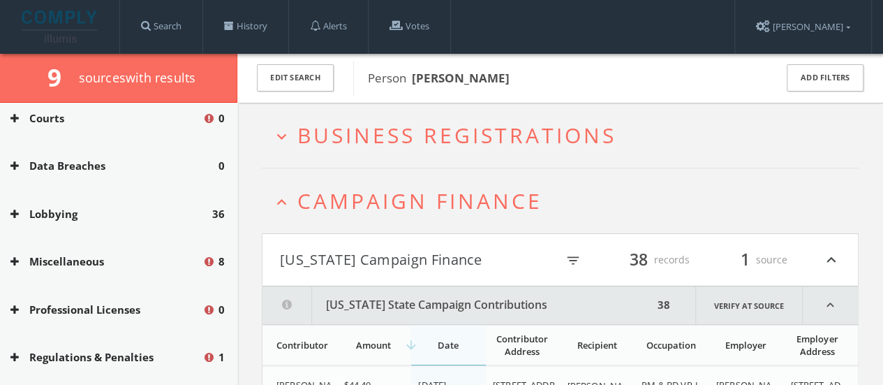
click at [310, 200] on span "Campaign Finance" at bounding box center [420, 200] width 245 height 29
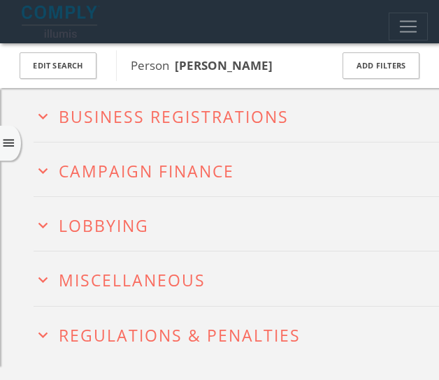
click at [162, 159] on button "expand_more Campaign Finance" at bounding box center [243, 170] width 419 height 22
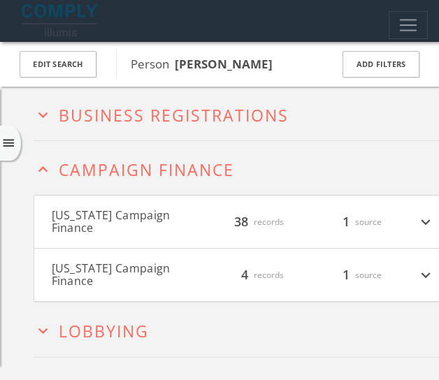
scroll to position [2171, 0]
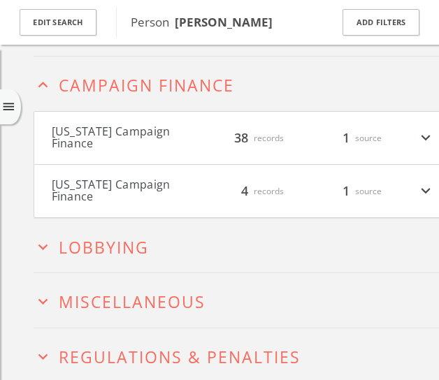
click at [136, 147] on button "[US_STATE] Campaign Finance" at bounding box center [122, 138] width 141 height 24
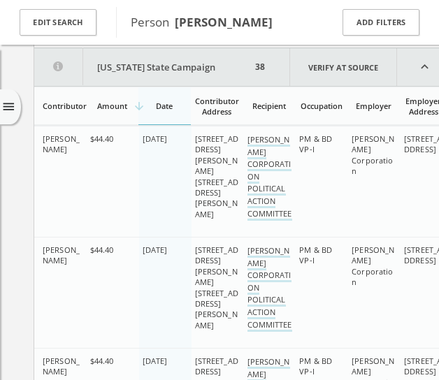
scroll to position [215, 0]
